Goal: Check status: Check status

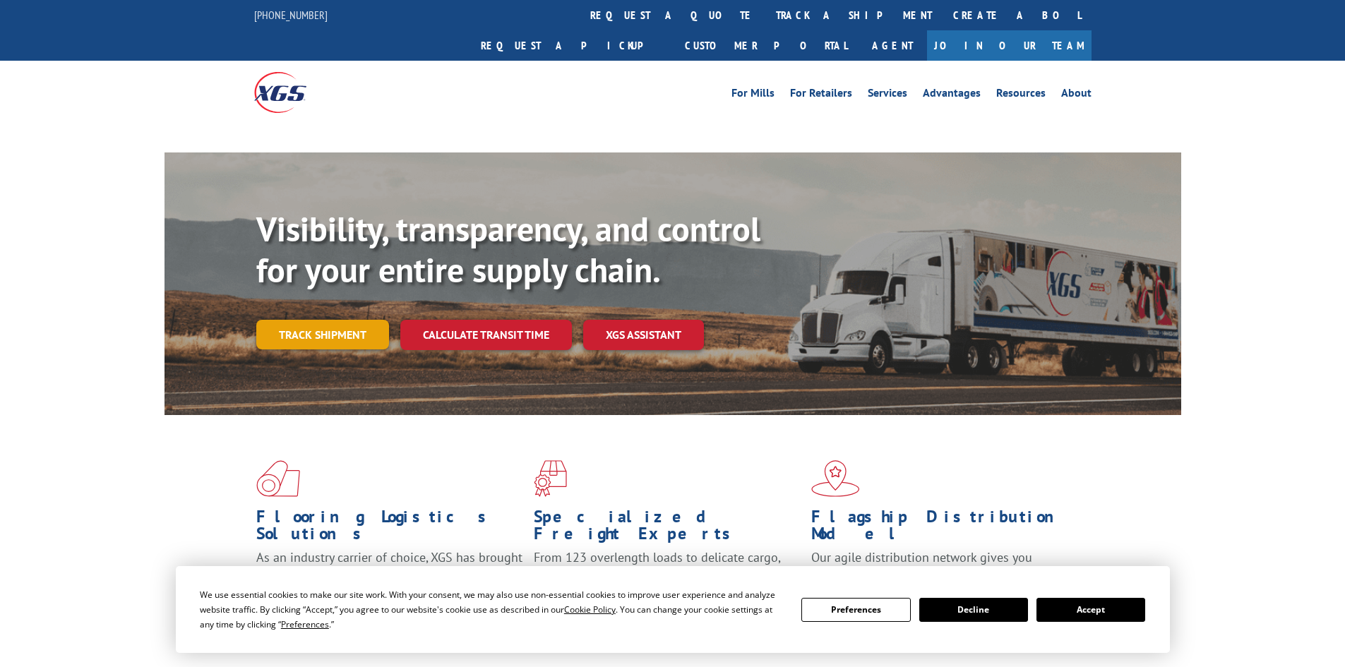
click at [301, 305] on div "Visibility, transparency, and control for your entire supply chain. Track shipm…" at bounding box center [718, 307] width 925 height 197
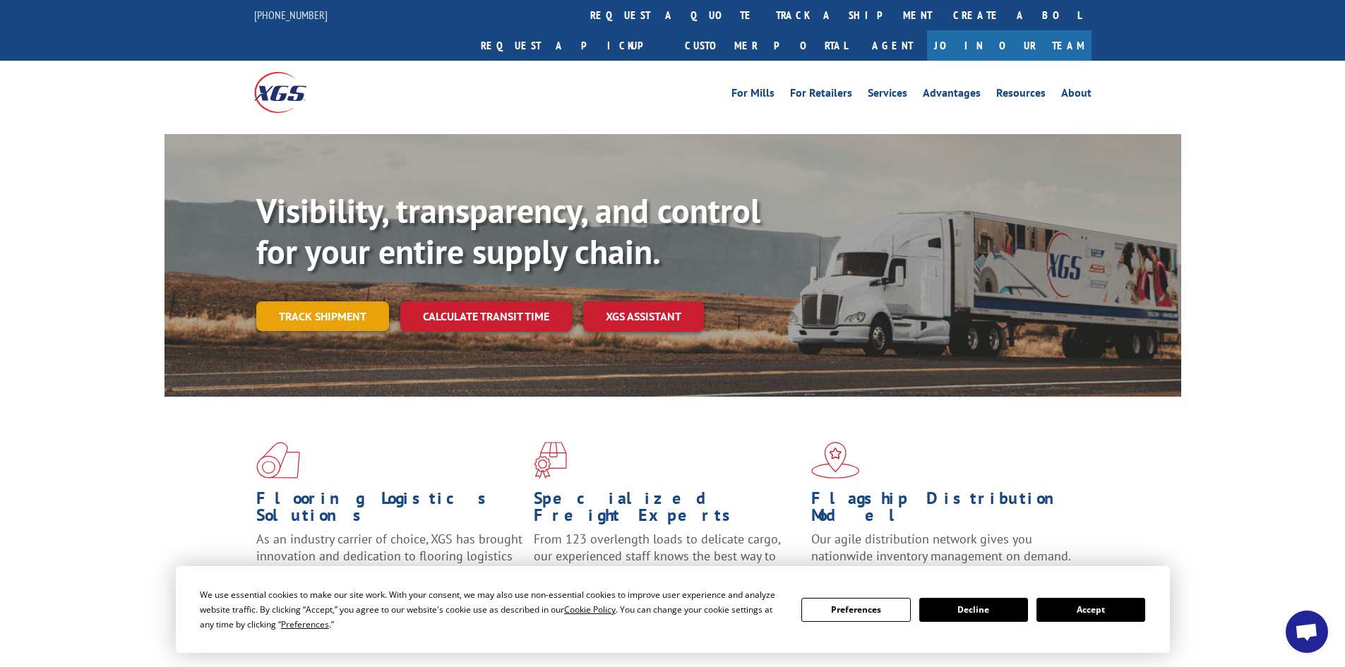
click at [348, 301] on link "Track shipment" at bounding box center [322, 316] width 133 height 30
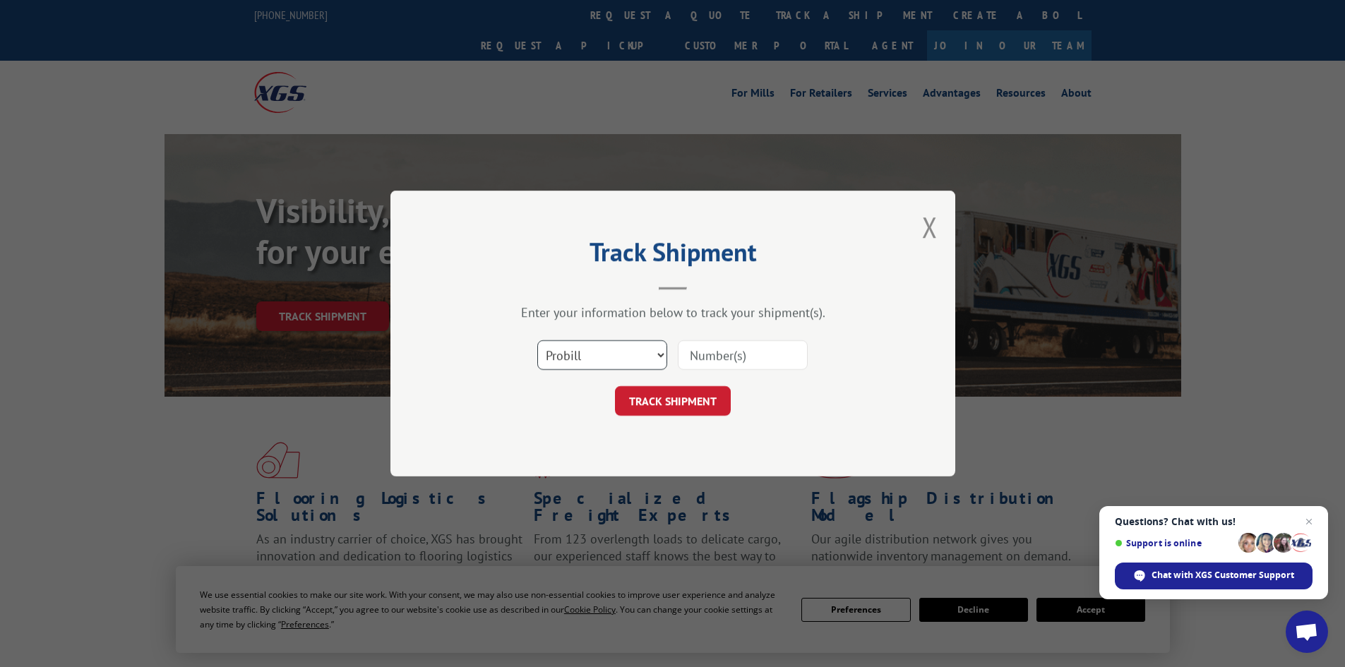
click at [586, 354] on select "Select category... Probill BOL PO" at bounding box center [602, 355] width 130 height 30
select select "bol"
click at [537, 340] on select "Select category... Probill BOL PO" at bounding box center [602, 355] width 130 height 30
paste input "17095601"
type input "17095601"
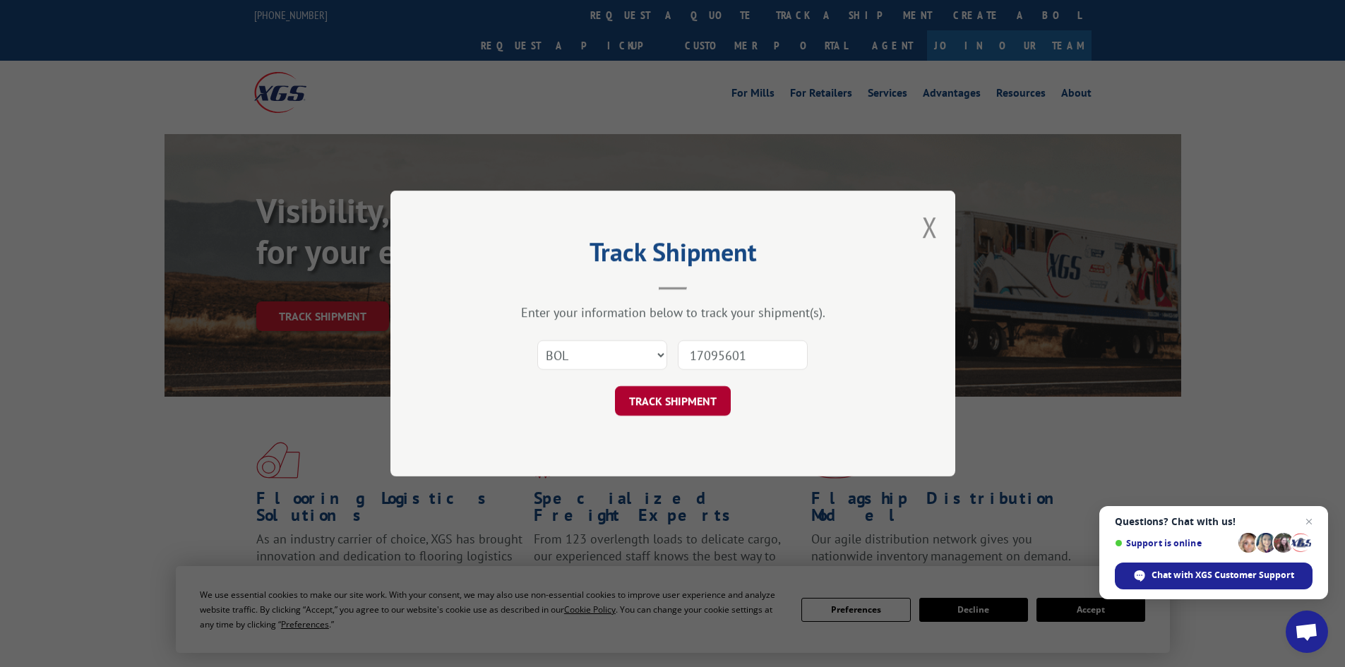
click at [687, 398] on button "TRACK SHIPMENT" at bounding box center [673, 401] width 116 height 30
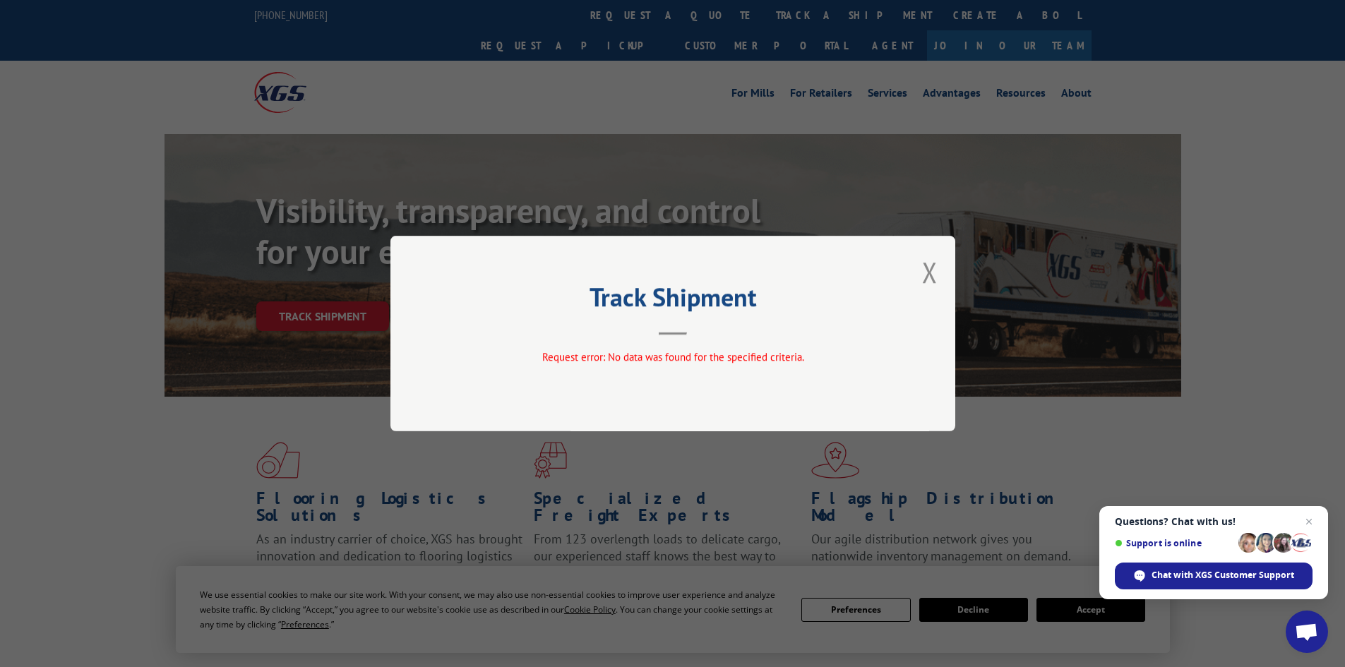
click at [918, 279] on div "Track Shipment Request error: No data was found for the specified criteria." at bounding box center [672, 334] width 565 height 196
click at [921, 276] on div "Track Shipment Request error: No data was found for the specified criteria." at bounding box center [672, 334] width 565 height 196
click at [927, 273] on button "Close modal" at bounding box center [930, 271] width 16 height 37
